Goal: Find specific page/section: Find specific page/section

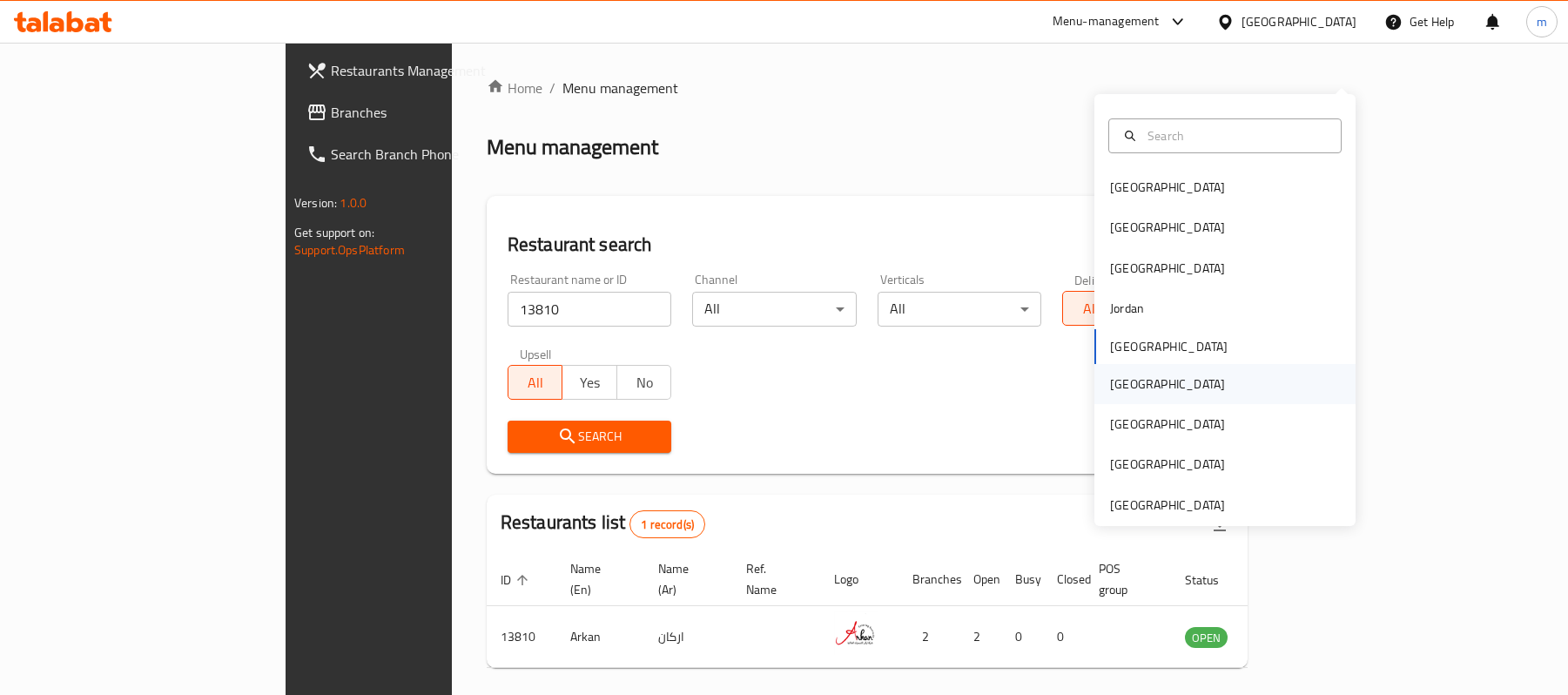
scroll to position [49, 0]
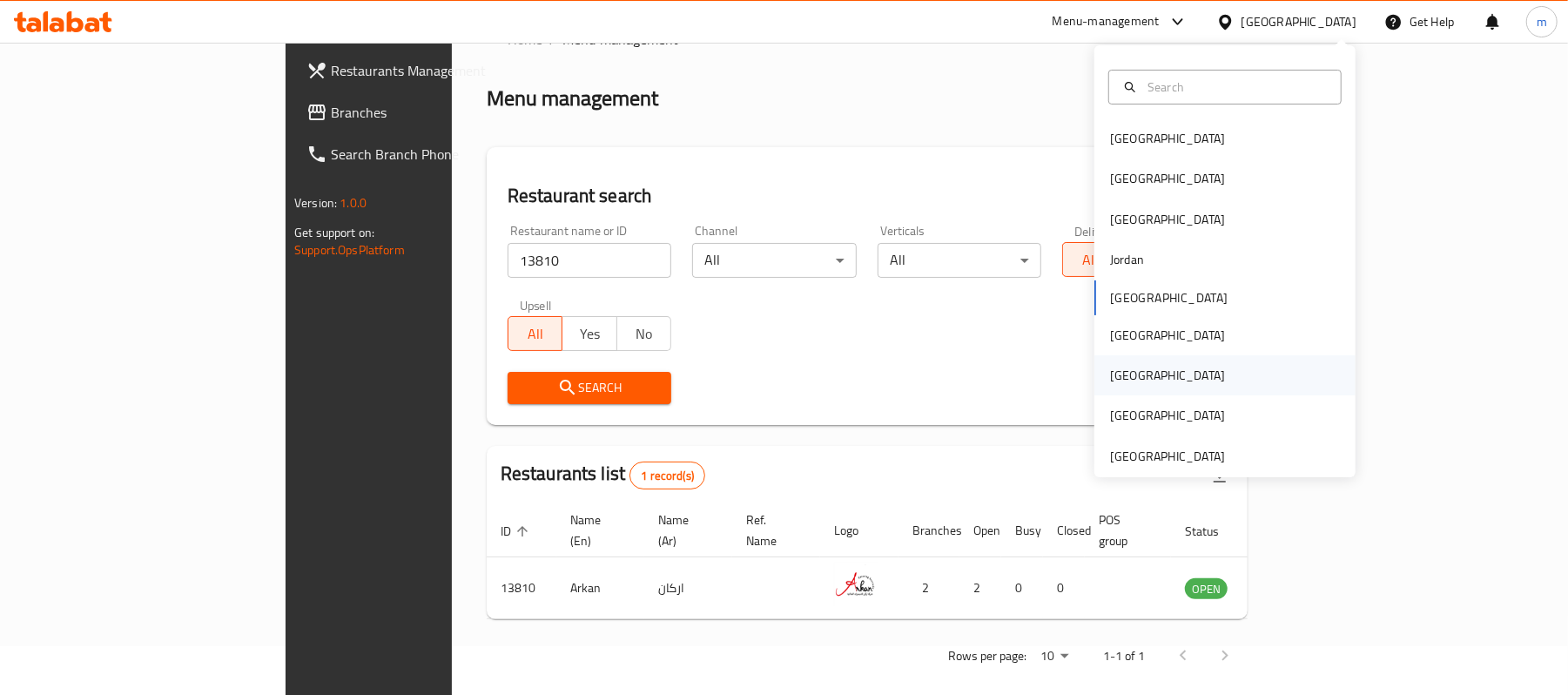
click at [1142, 371] on div "[GEOGRAPHIC_DATA]" at bounding box center [1225, 375] width 261 height 40
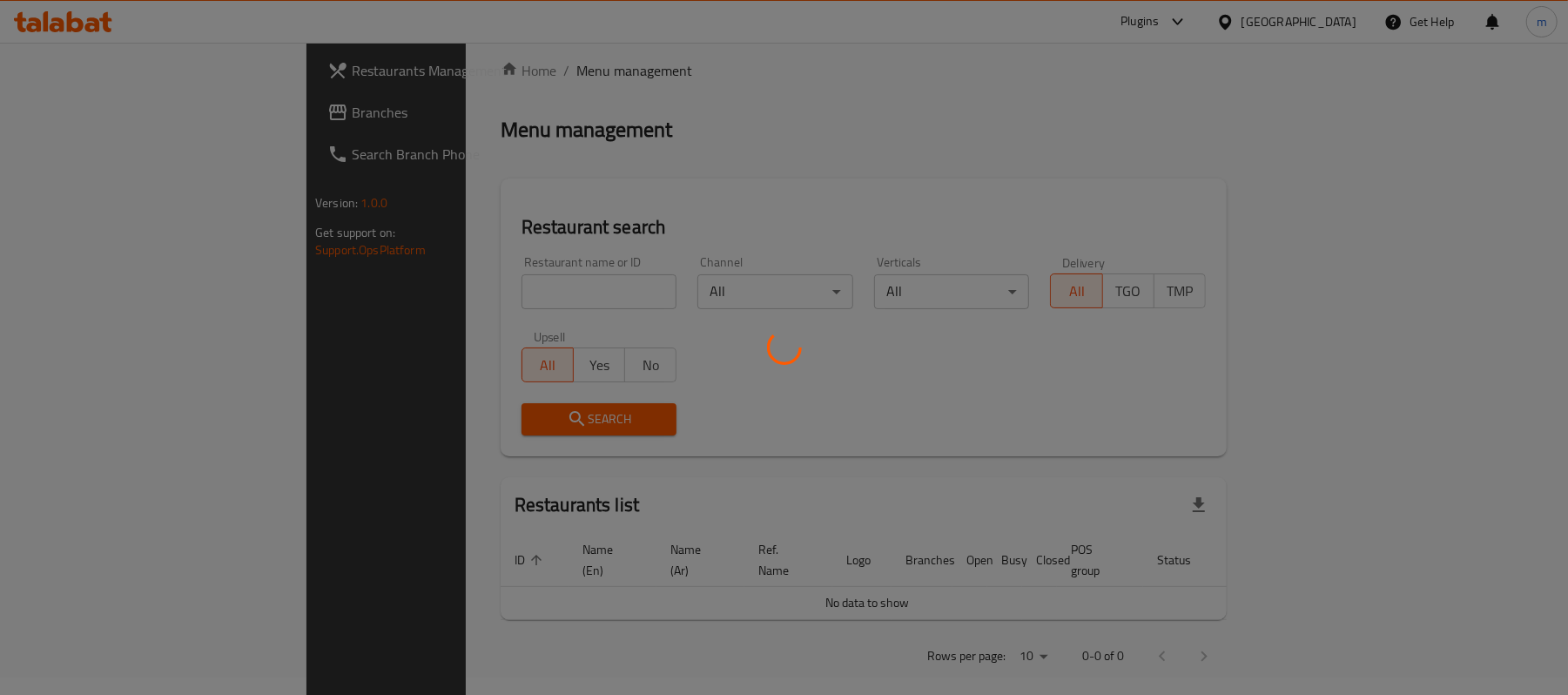
scroll to position [49, 0]
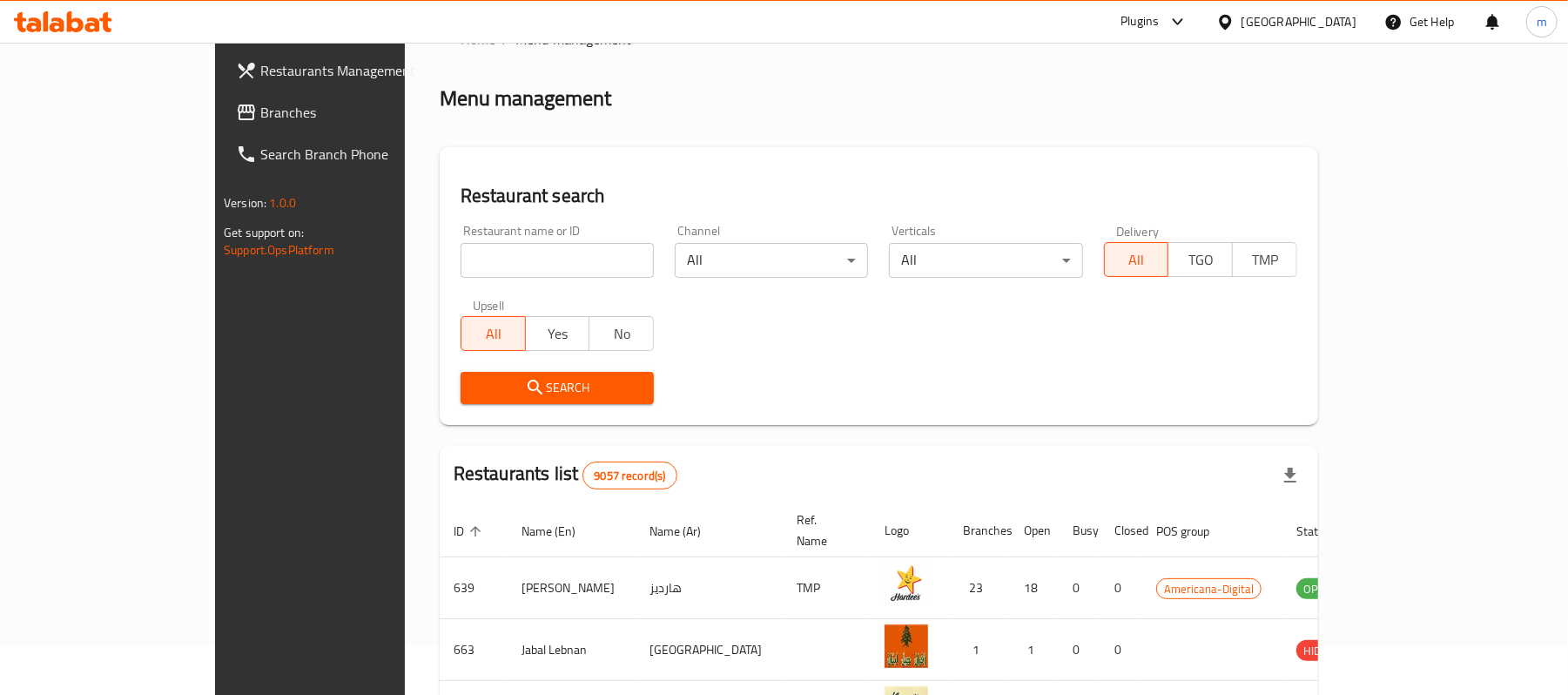
drag, startPoint x: 113, startPoint y: 99, endPoint x: 11, endPoint y: 109, distance: 102.5
click at [222, 99] on link "Branches" at bounding box center [349, 112] width 255 height 42
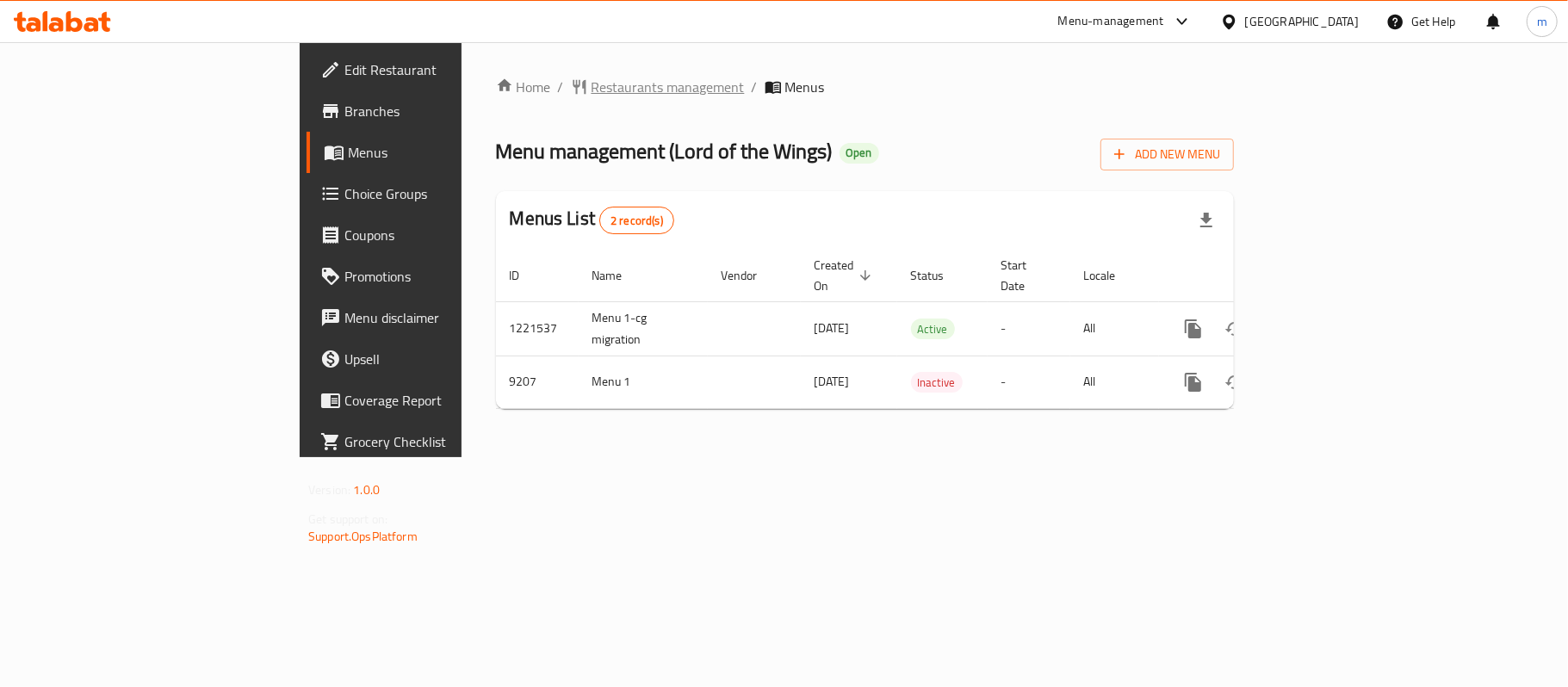
click at [592, 77] on span "Restaurants management" at bounding box center [668, 87] width 153 height 21
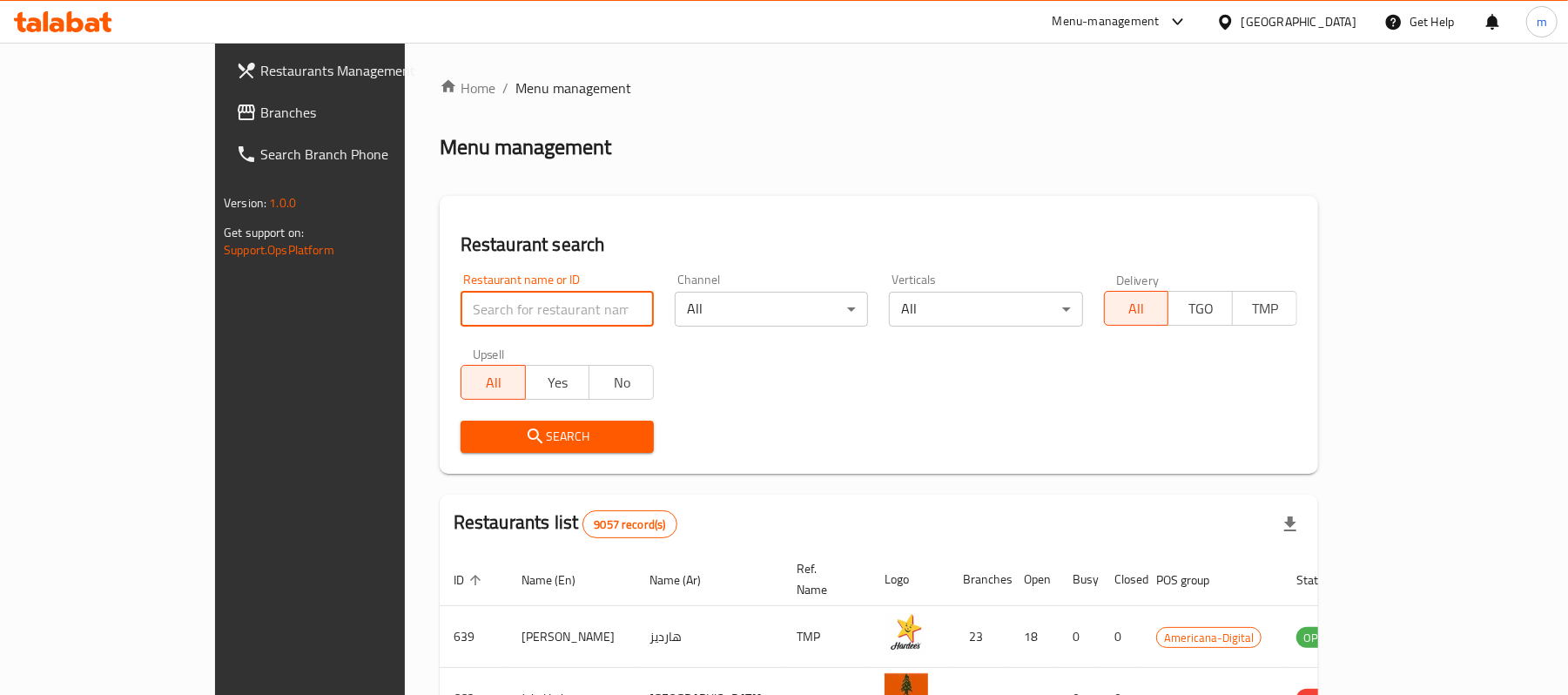
click at [508, 300] on input "search" at bounding box center [557, 308] width 194 height 35
paste input "5558"
type input "5558"
click button "Search" at bounding box center [557, 436] width 194 height 32
